Goal: Transaction & Acquisition: Purchase product/service

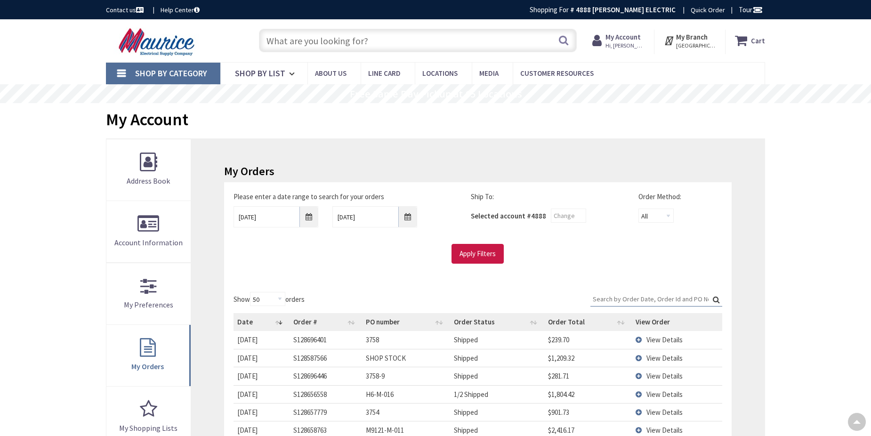
select select "50"
click at [345, 48] on input "text" at bounding box center [418, 41] width 318 height 24
paste input "jack stands"
type input "jack stands"
click at [564, 36] on button "Search" at bounding box center [563, 40] width 12 height 21
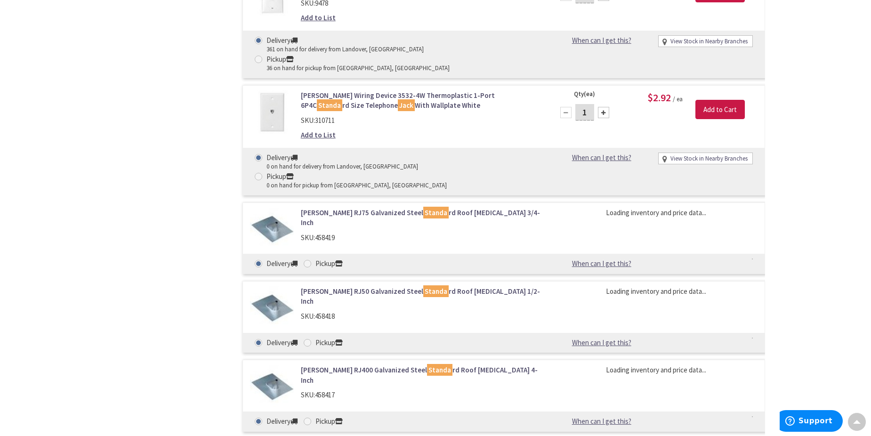
scroll to position [706, 0]
